Goal: Information Seeking & Learning: Check status

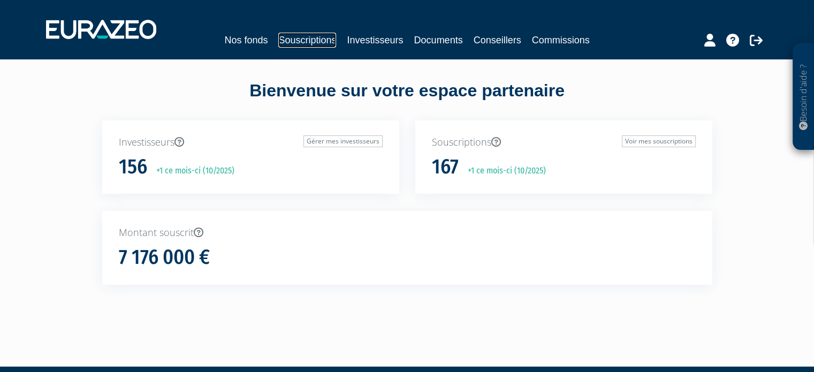
click at [335, 44] on link "Souscriptions" at bounding box center [307, 40] width 58 height 15
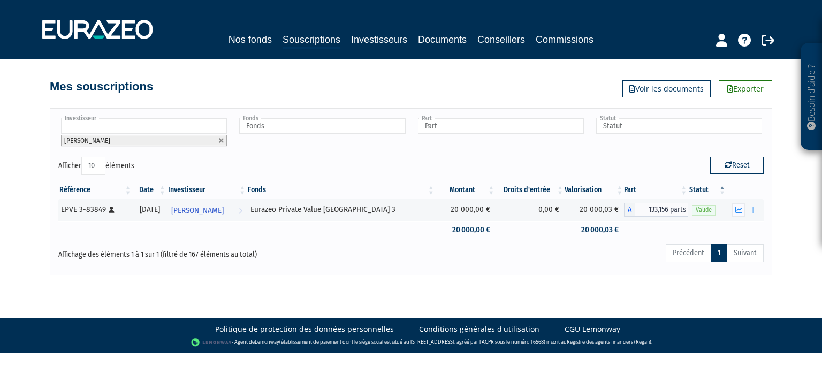
click at [223, 140] on link at bounding box center [221, 141] width 6 height 6
type input "Investisseur"
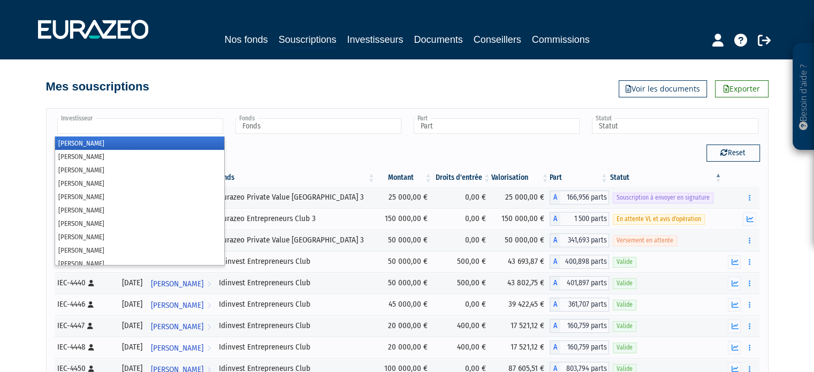
click at [199, 127] on input "text" at bounding box center [140, 126] width 166 height 16
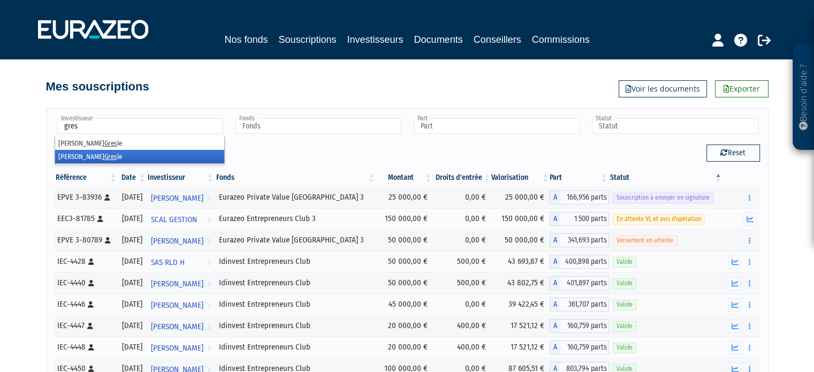
type input "gres"
click at [161, 153] on li "Mathieu Gres le" at bounding box center [139, 156] width 169 height 13
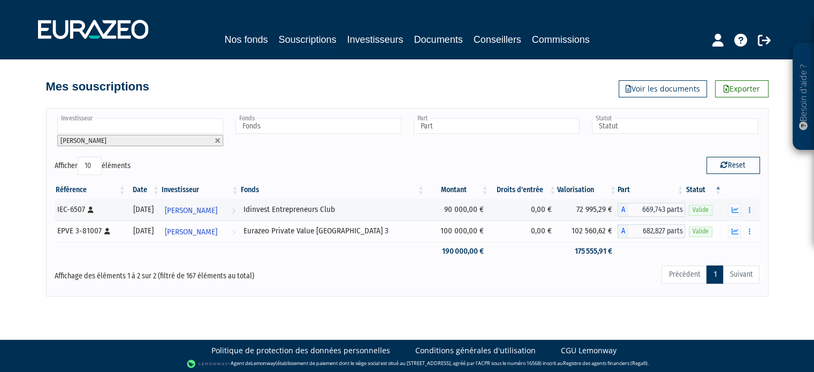
click at [287, 230] on div "Eurazeo Private Value Europe 3" at bounding box center [333, 230] width 178 height 11
click at [239, 228] on link "Mathieu Gresle Voir l'investisseur" at bounding box center [200, 231] width 79 height 21
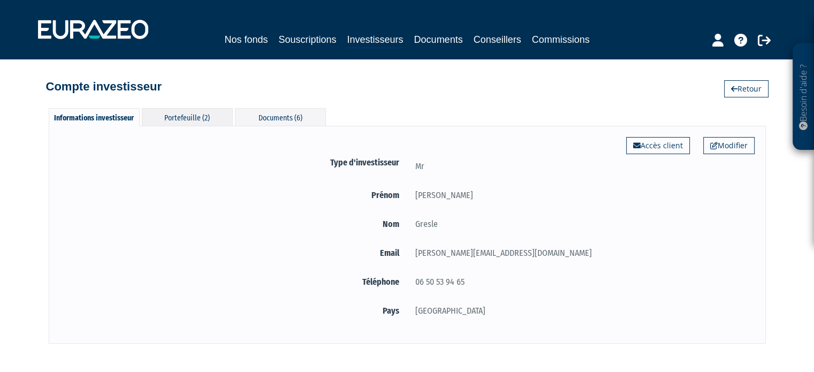
click at [211, 117] on div "Portefeuille (2)" at bounding box center [187, 117] width 91 height 18
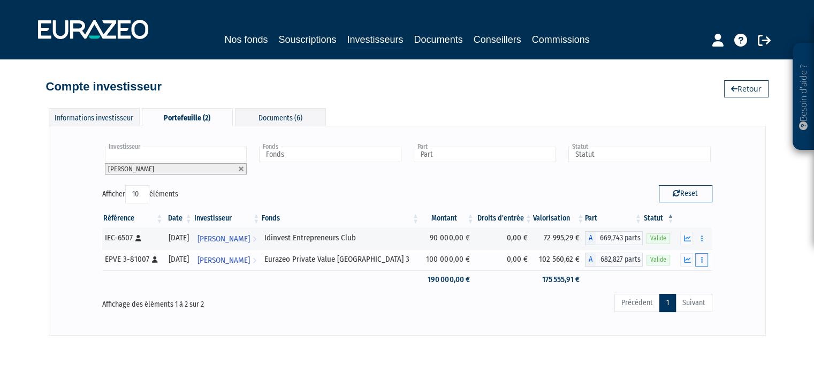
click at [700, 265] on button "button" at bounding box center [702, 259] width 13 height 13
drag, startPoint x: 753, startPoint y: 247, endPoint x: 746, endPoint y: 251, distance: 8.2
click at [754, 248] on div "Investisseur Mathieu Gresle Mathieu Gresle Fonds Idinvest Entrepreneurs Club Eu…" at bounding box center [407, 230] width 717 height 209
click at [700, 260] on button "button" at bounding box center [702, 259] width 13 height 13
click at [709, 261] on td "Documents Rachat libre" at bounding box center [693, 259] width 37 height 21
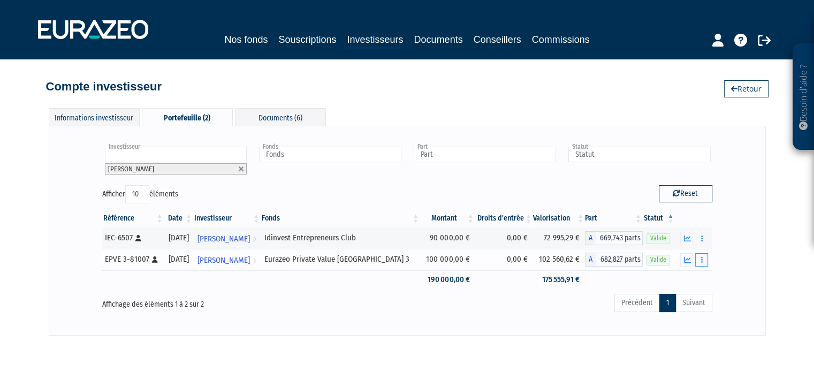
click at [706, 261] on button "button" at bounding box center [702, 259] width 13 height 13
click at [697, 276] on link "Documents" at bounding box center [679, 279] width 54 height 18
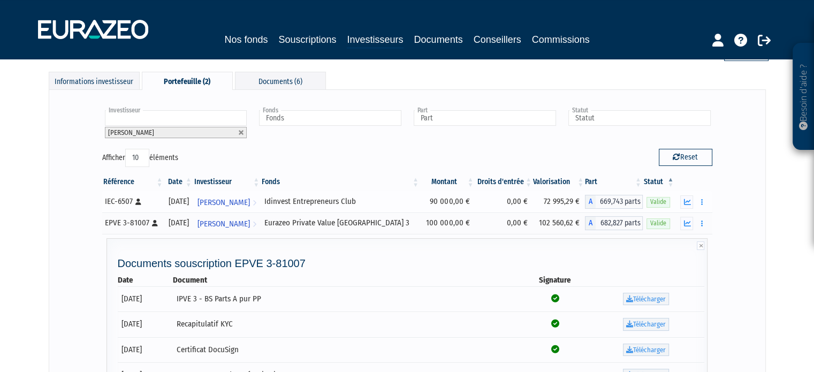
scroll to position [54, 0]
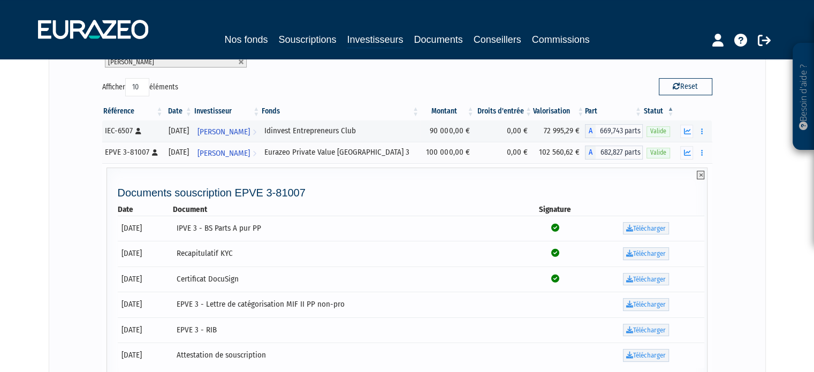
click at [698, 177] on icon at bounding box center [700, 175] width 7 height 9
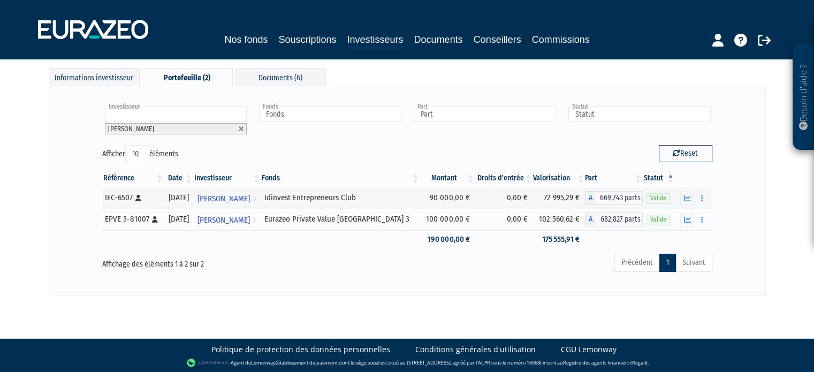
click at [730, 214] on div "Investisseur Mathieu Gresle Mathieu Gresle Fonds Idinvest Entrepreneurs Club Eu…" at bounding box center [407, 190] width 695 height 187
click at [311, 218] on div "Eurazeo Private Value Europe 3" at bounding box center [341, 219] width 152 height 11
copy tr "Eurazeo Private Value Europe 3"
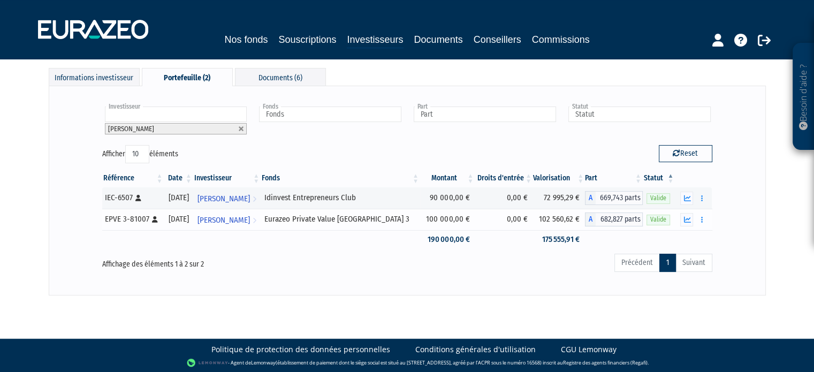
click at [602, 214] on span "682,827 parts" at bounding box center [619, 220] width 47 height 14
drag, startPoint x: 589, startPoint y: 236, endPoint x: 583, endPoint y: 242, distance: 8.7
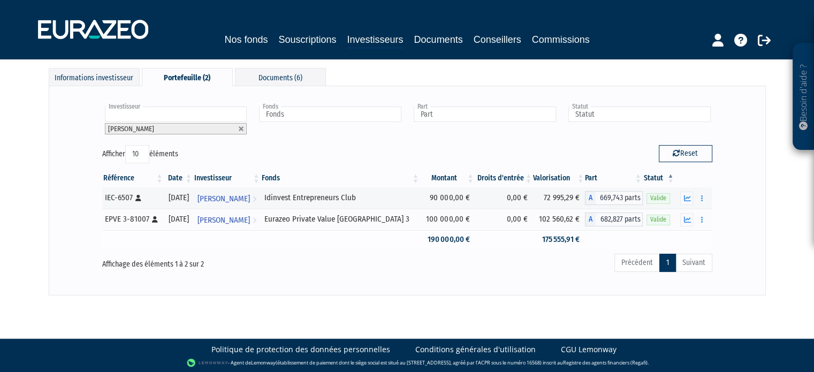
click at [591, 233] on td at bounding box center [614, 239] width 58 height 19
